Goal: Find specific page/section

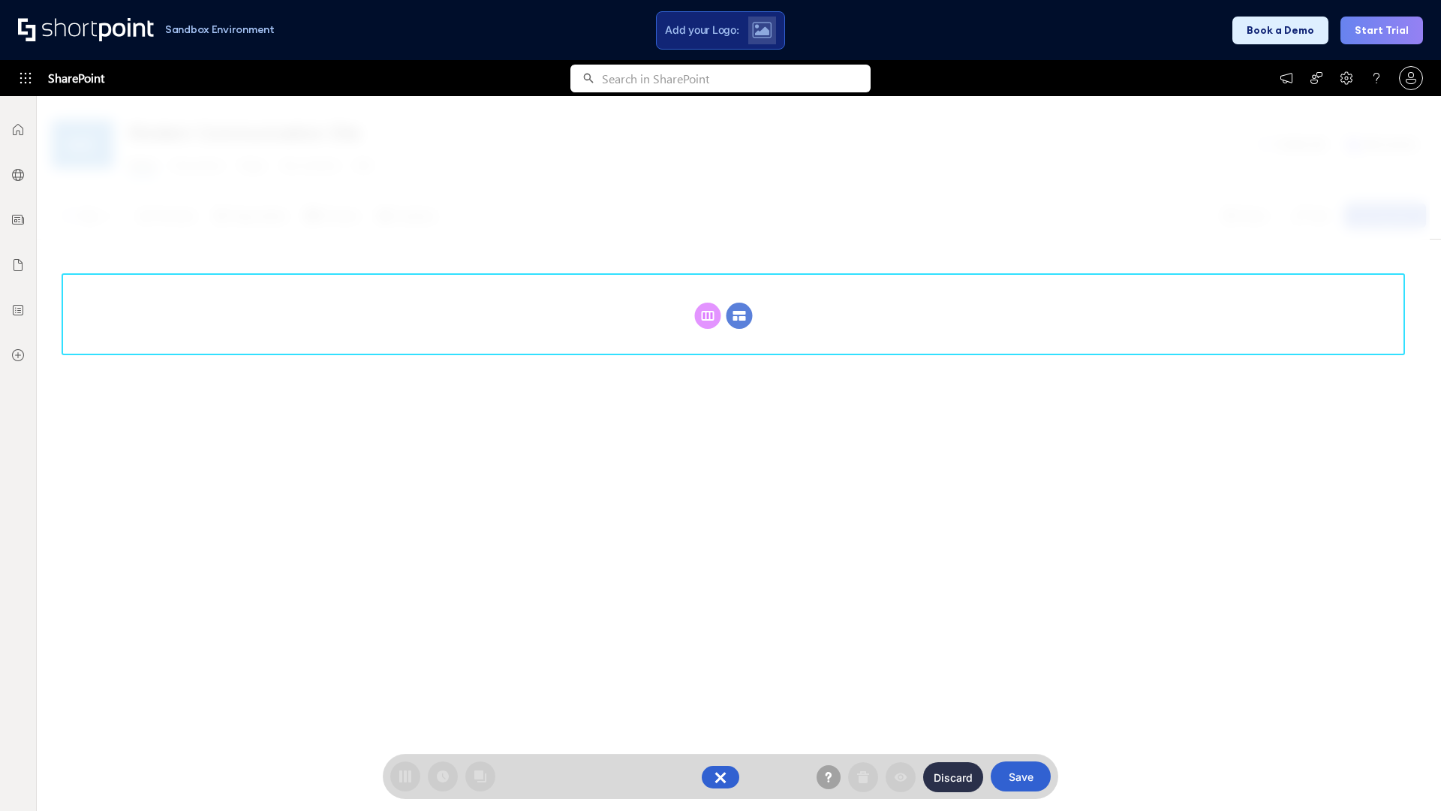
scroll to position [206, 0]
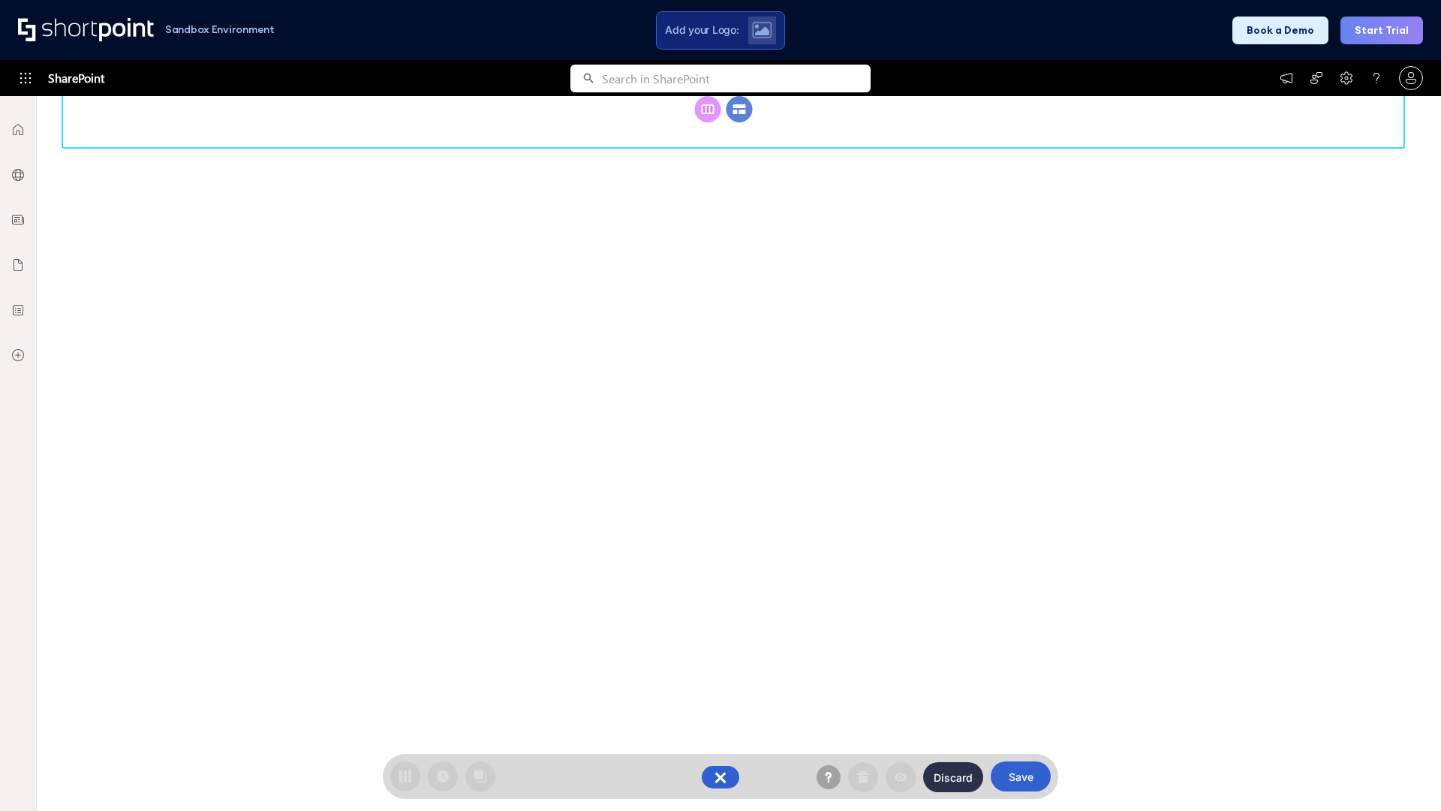
click at [739, 122] on circle at bounding box center [740, 109] width 26 height 26
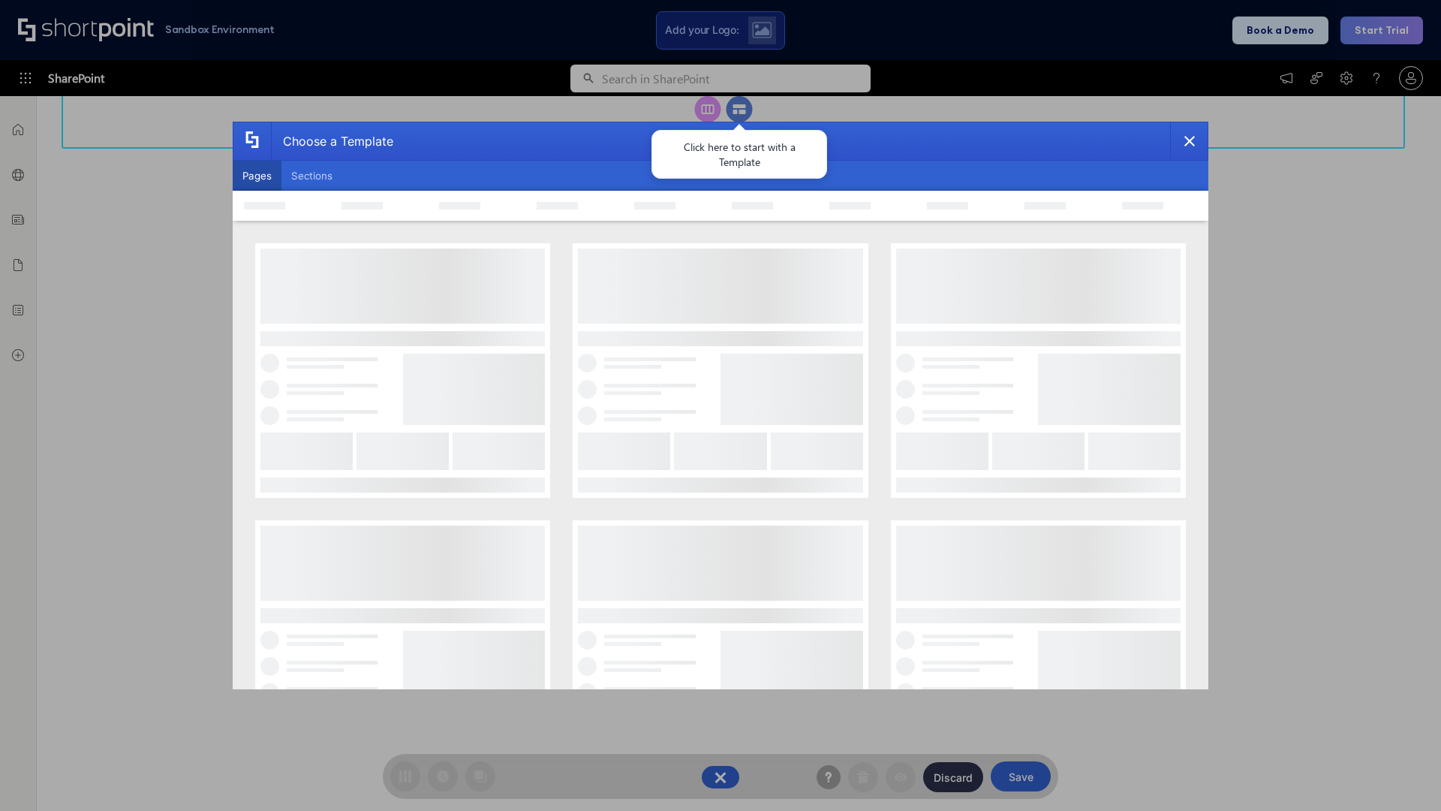
scroll to position [0, 0]
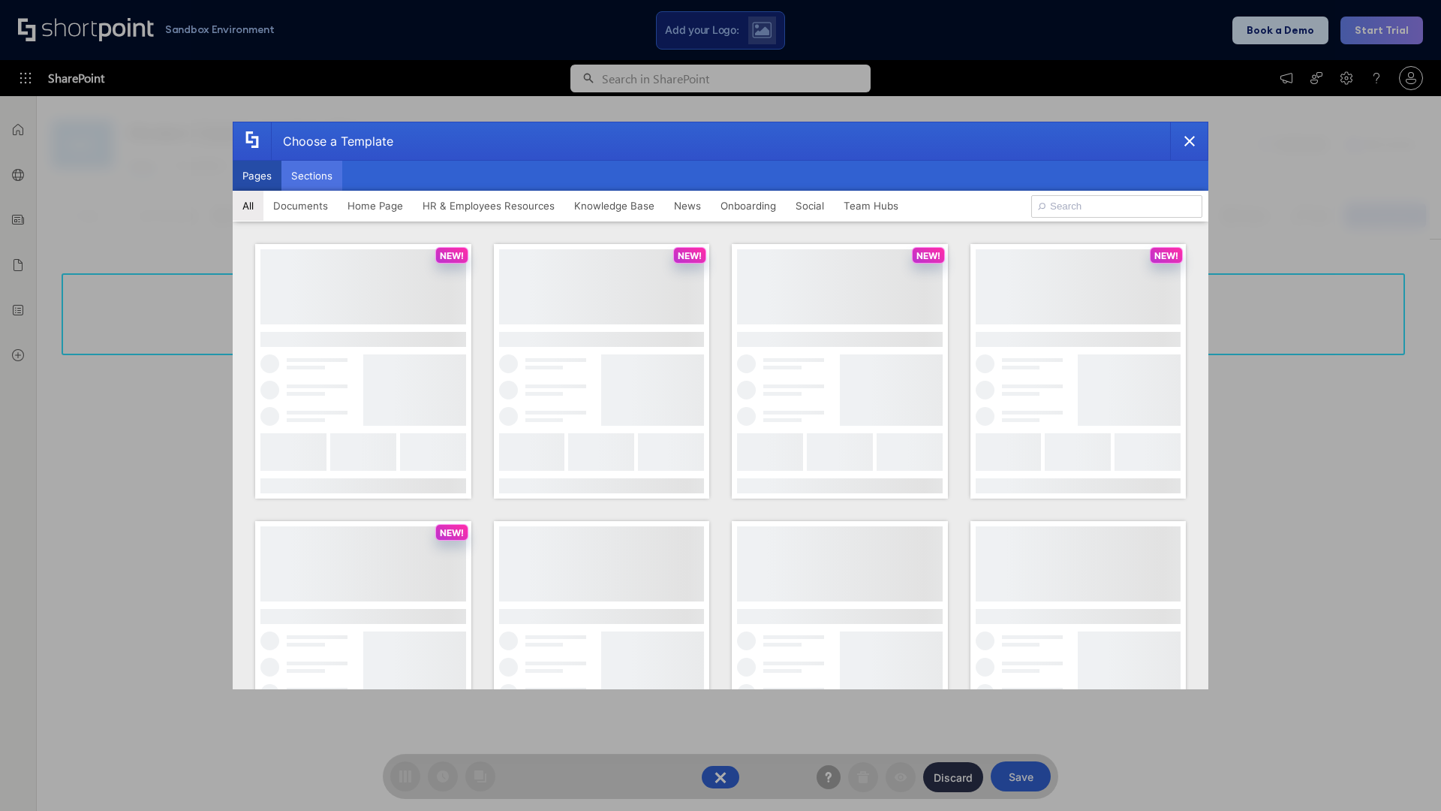
click at [312, 176] on button "Sections" at bounding box center [312, 176] width 61 height 30
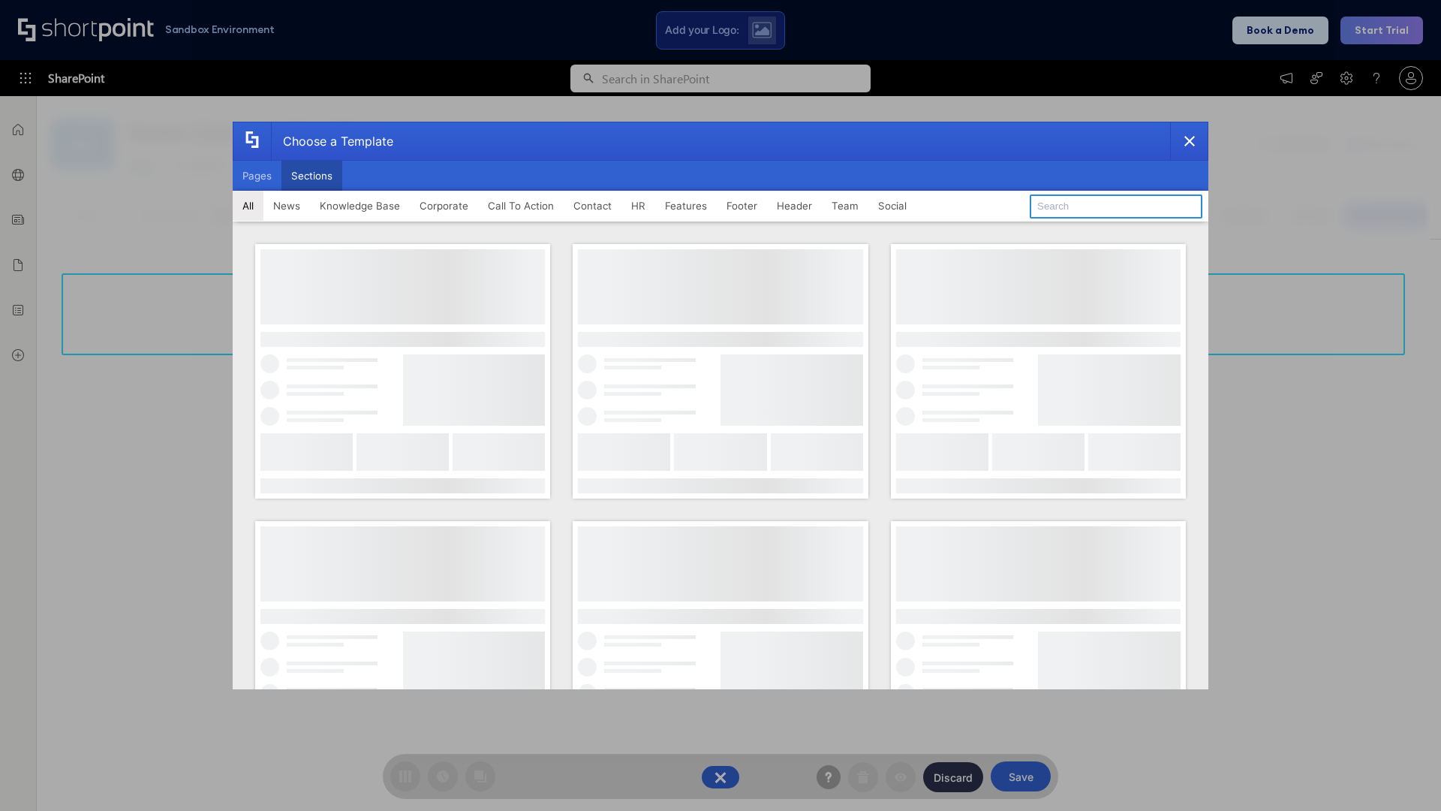
type input "Company Policy"
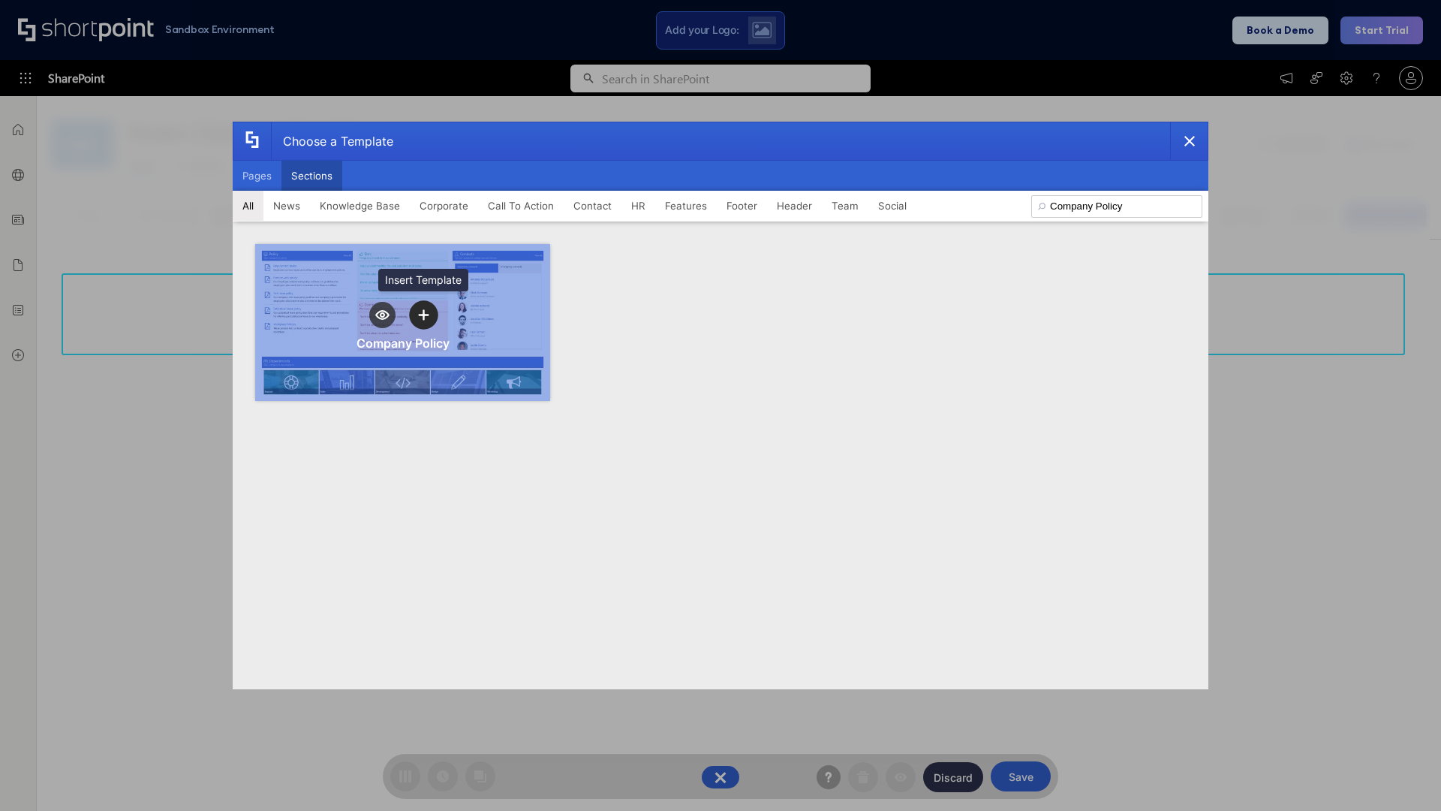
click at [423, 315] on icon "template selector" at bounding box center [423, 314] width 11 height 11
